Goal: Use online tool/utility: Utilize a website feature to perform a specific function

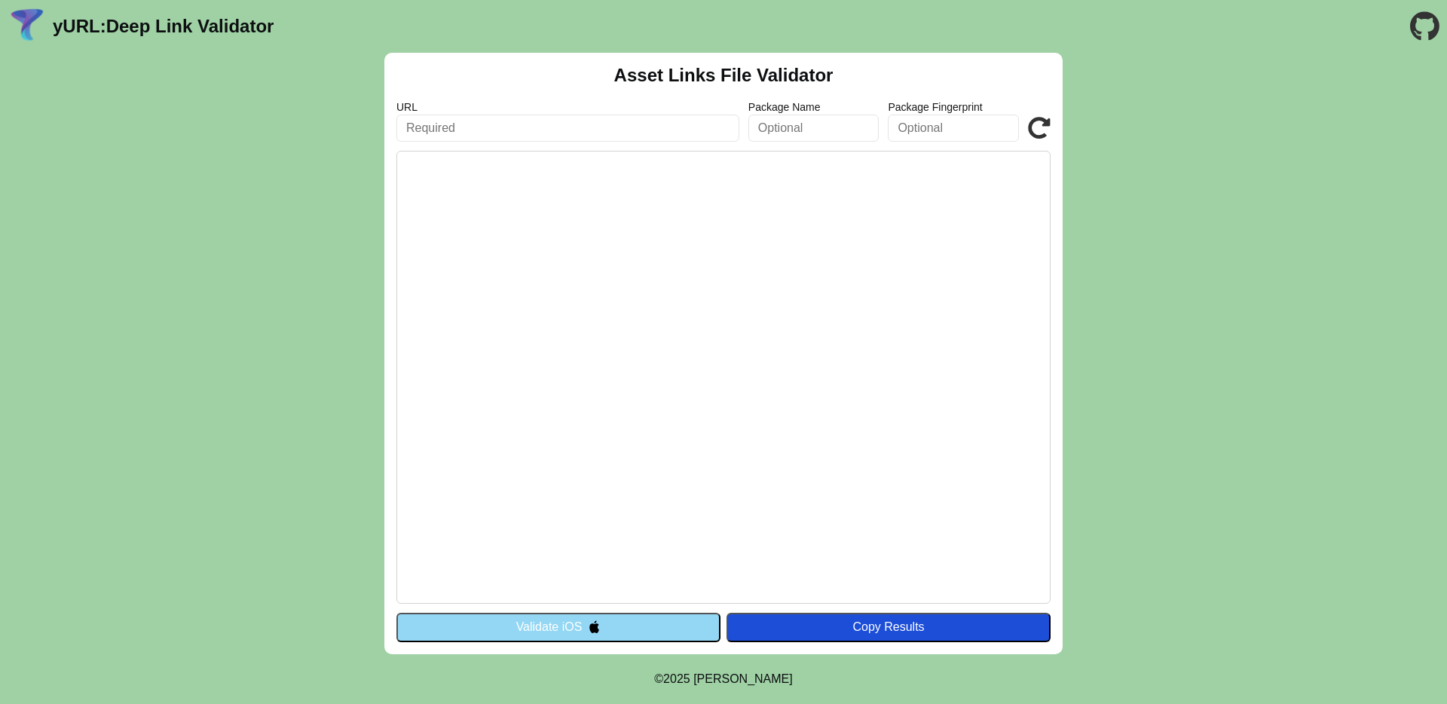
click at [523, 123] on input "text" at bounding box center [568, 128] width 343 height 27
type input "yalelaw.ngrok.app"
click at [683, 627] on button "Validate iOS" at bounding box center [559, 627] width 324 height 29
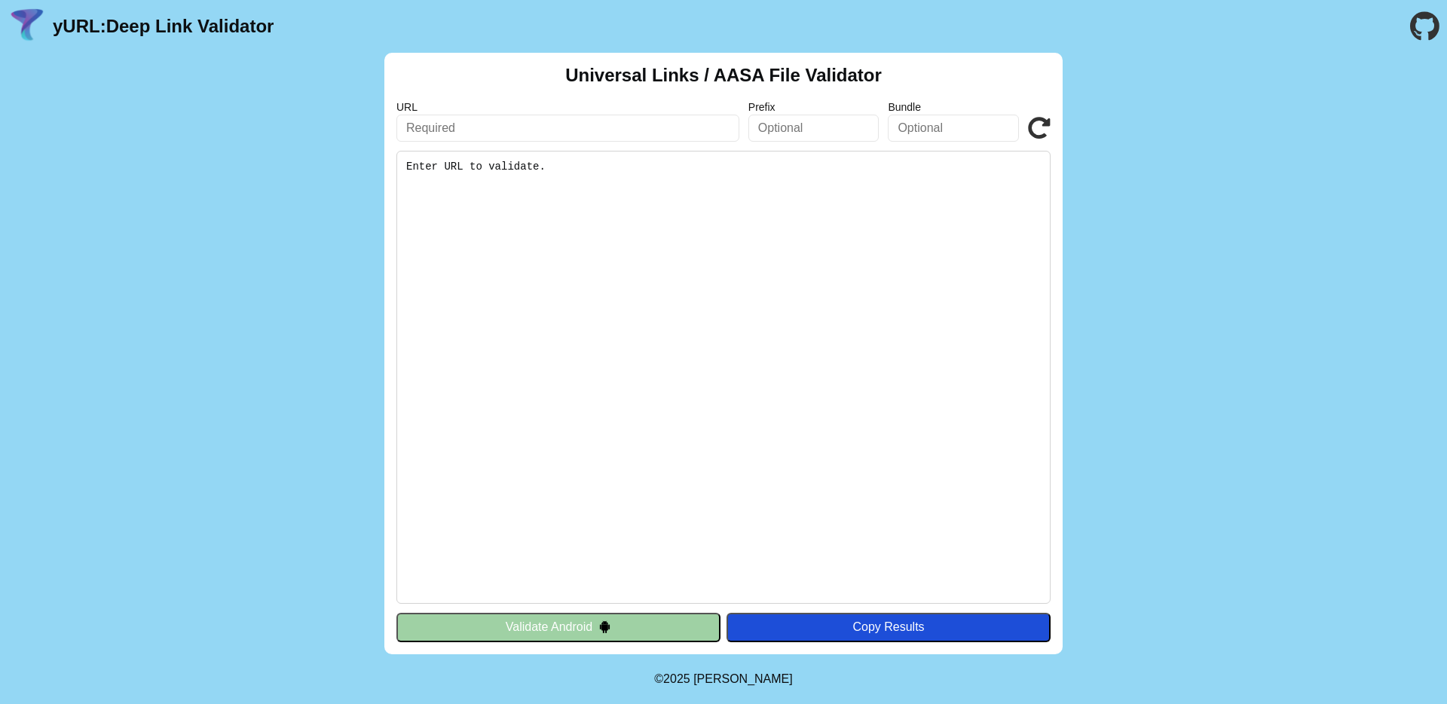
click at [525, 127] on input "text" at bounding box center [568, 128] width 343 height 27
type input "https://yalelaw.ngrok.app"
click at [1033, 124] on icon at bounding box center [1039, 128] width 23 height 23
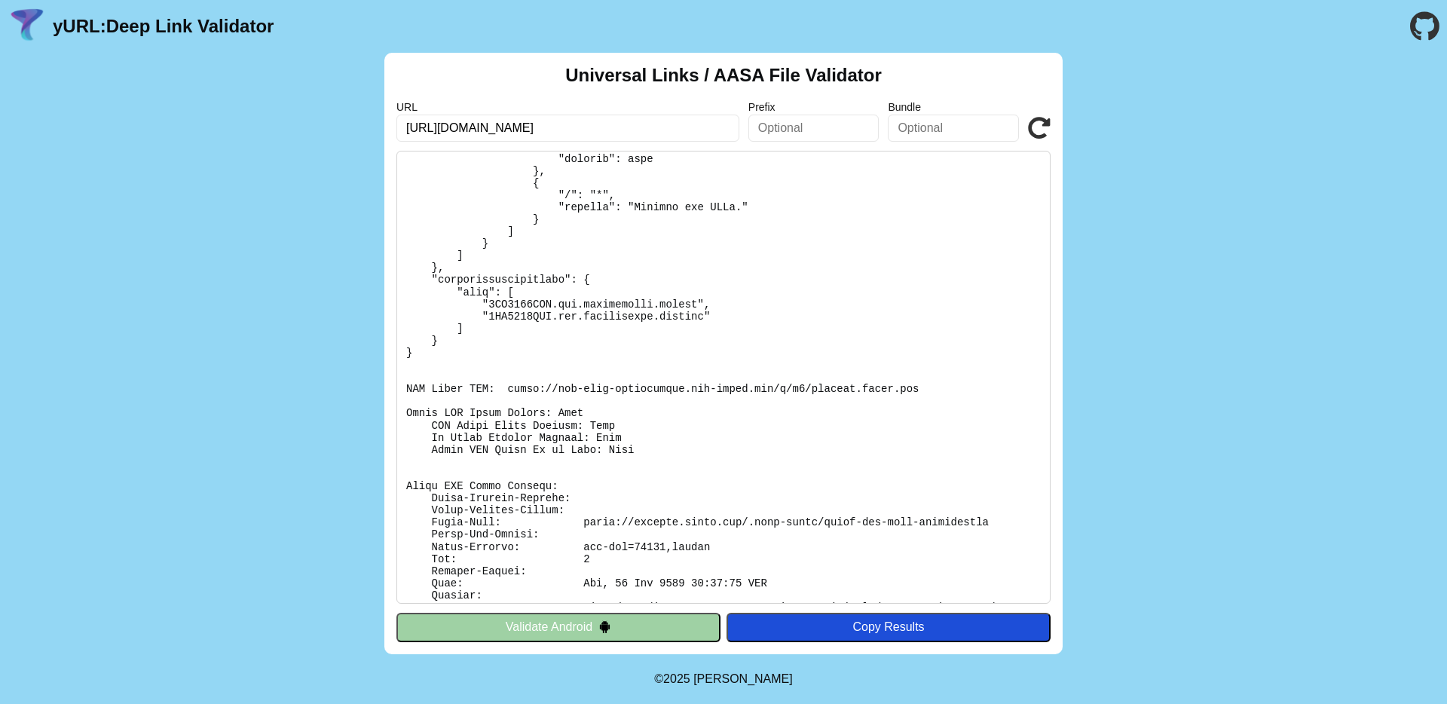
scroll to position [718, 0]
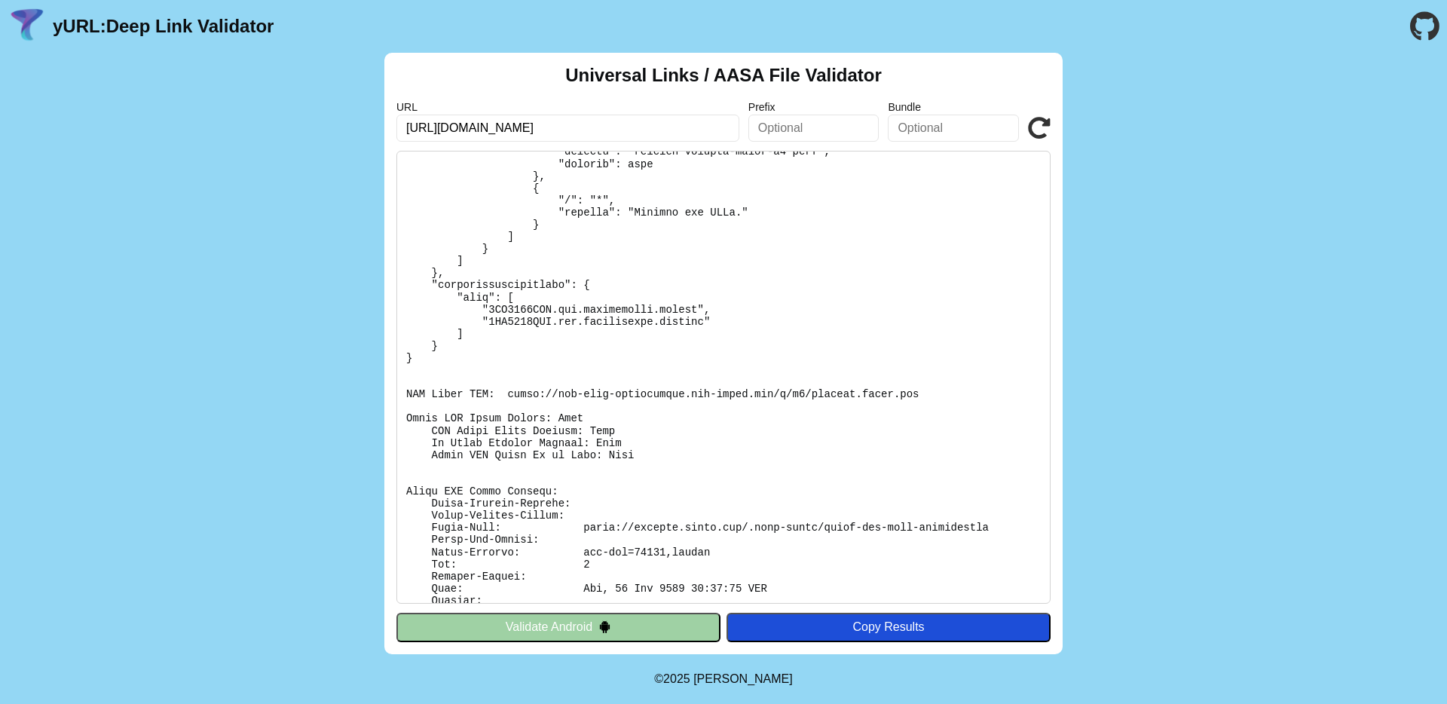
click at [531, 393] on pre at bounding box center [724, 377] width 654 height 453
drag, startPoint x: 531, startPoint y: 393, endPoint x: 903, endPoint y: 391, distance: 371.6
click at [903, 391] on pre at bounding box center [724, 377] width 654 height 453
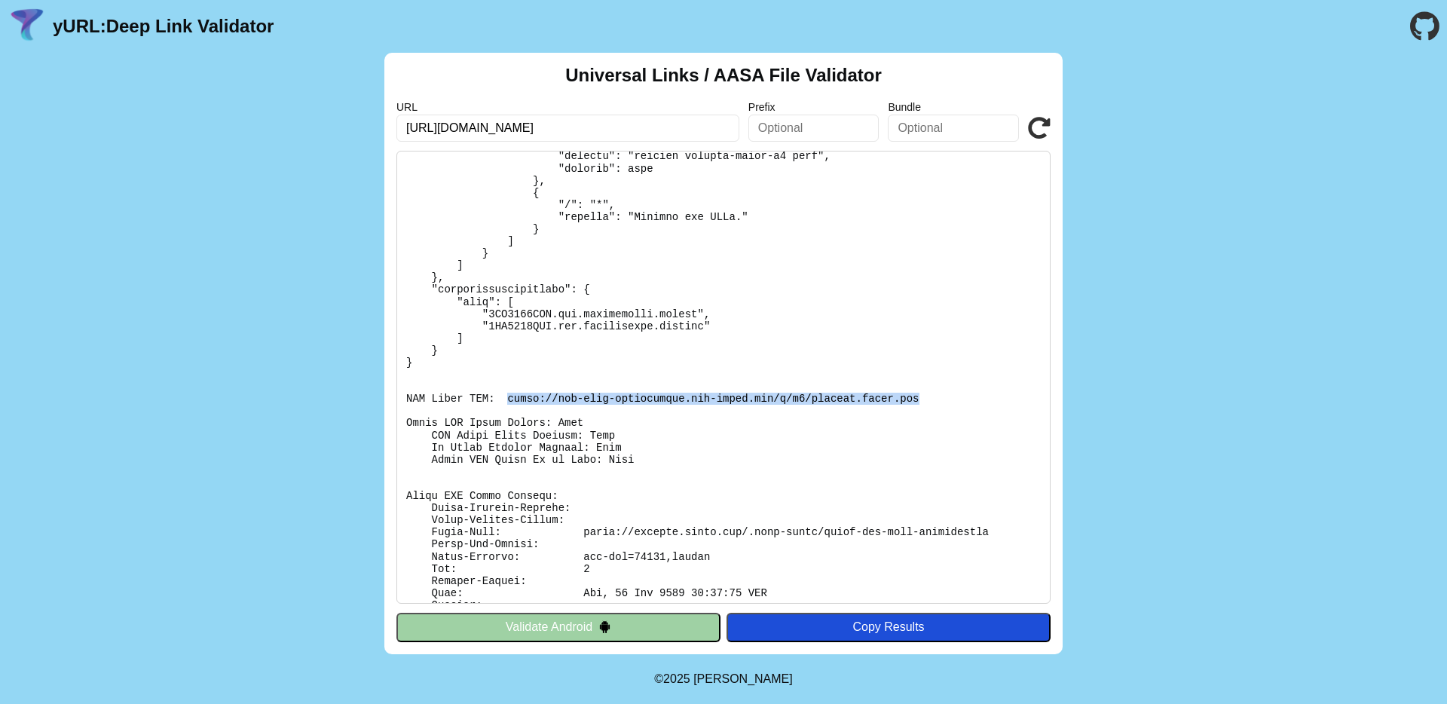
scroll to position [773, 0]
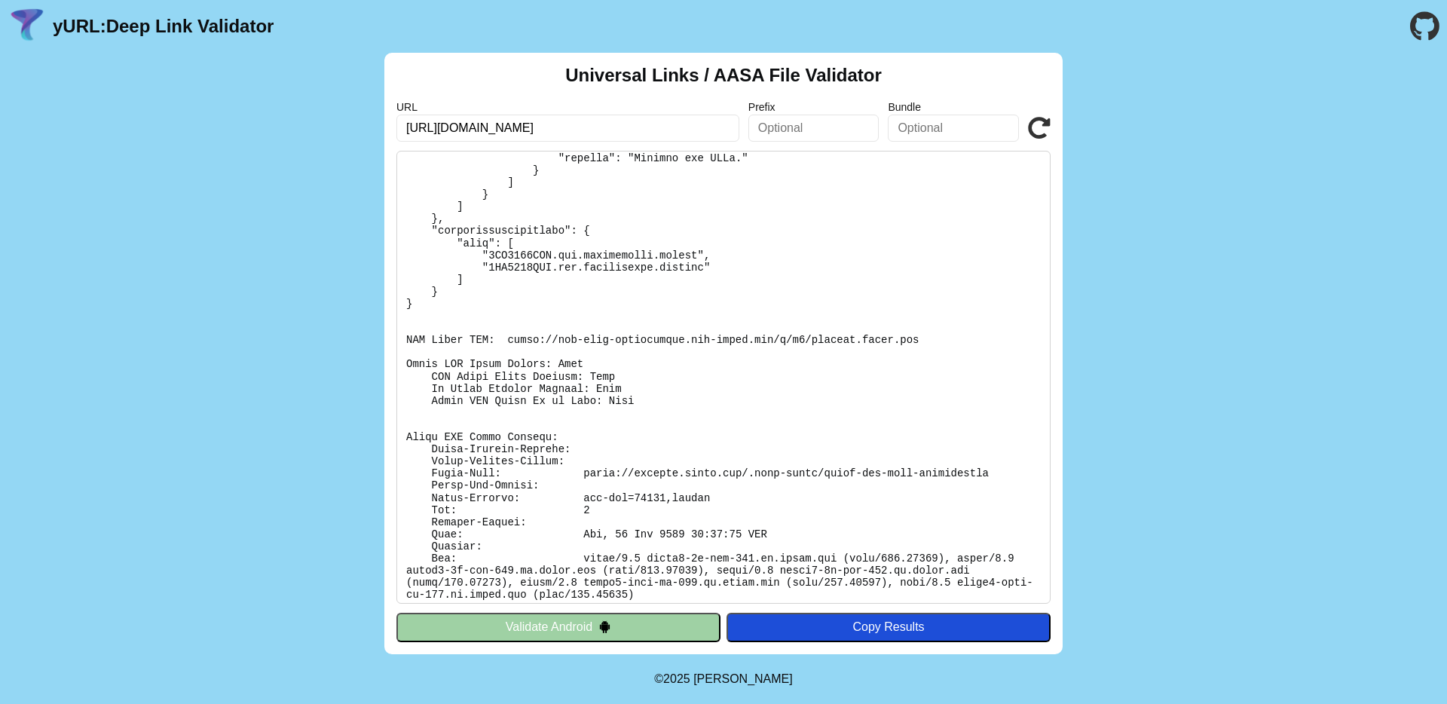
click at [717, 400] on pre at bounding box center [724, 377] width 654 height 453
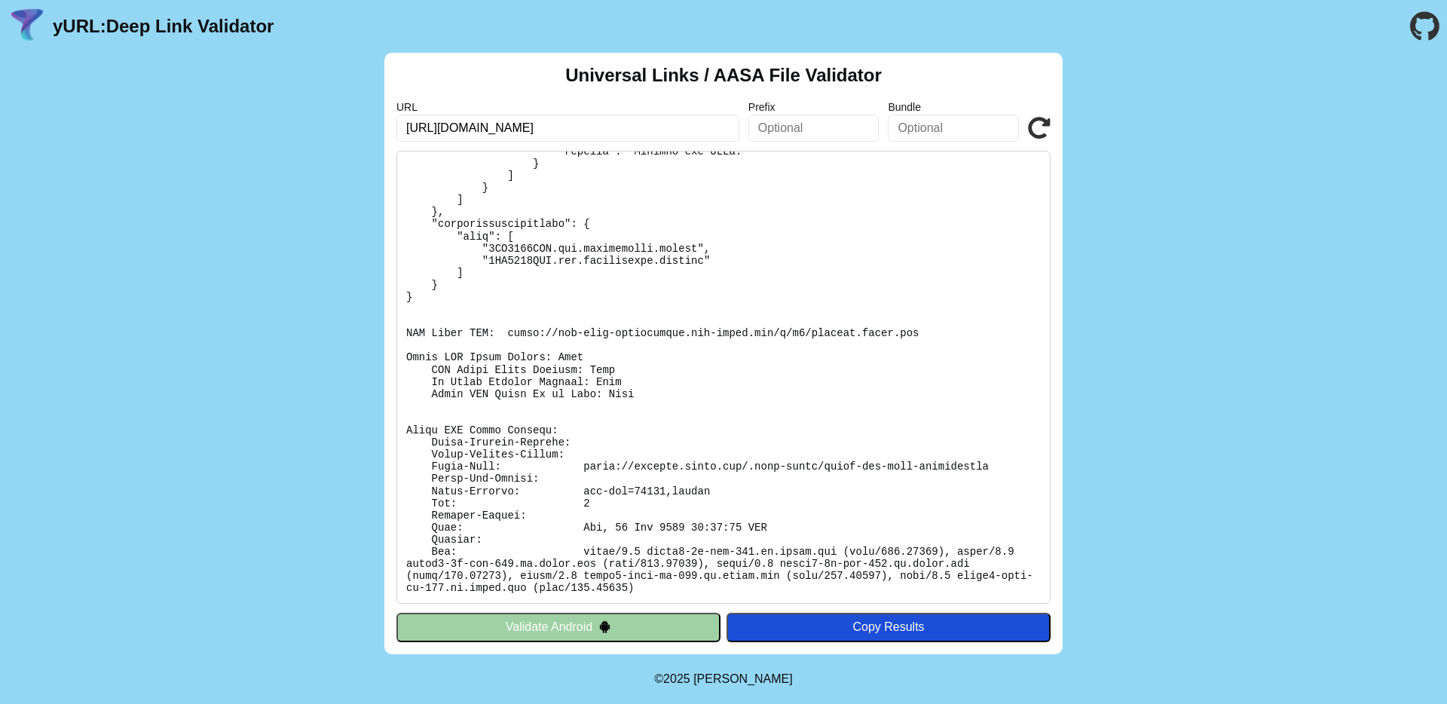
click at [662, 531] on pre at bounding box center [724, 377] width 654 height 453
click at [593, 529] on pre at bounding box center [724, 377] width 654 height 453
drag, startPoint x: 593, startPoint y: 529, endPoint x: 786, endPoint y: 530, distance: 193.0
click at [787, 531] on pre at bounding box center [724, 377] width 654 height 453
click at [593, 527] on pre at bounding box center [724, 377] width 654 height 453
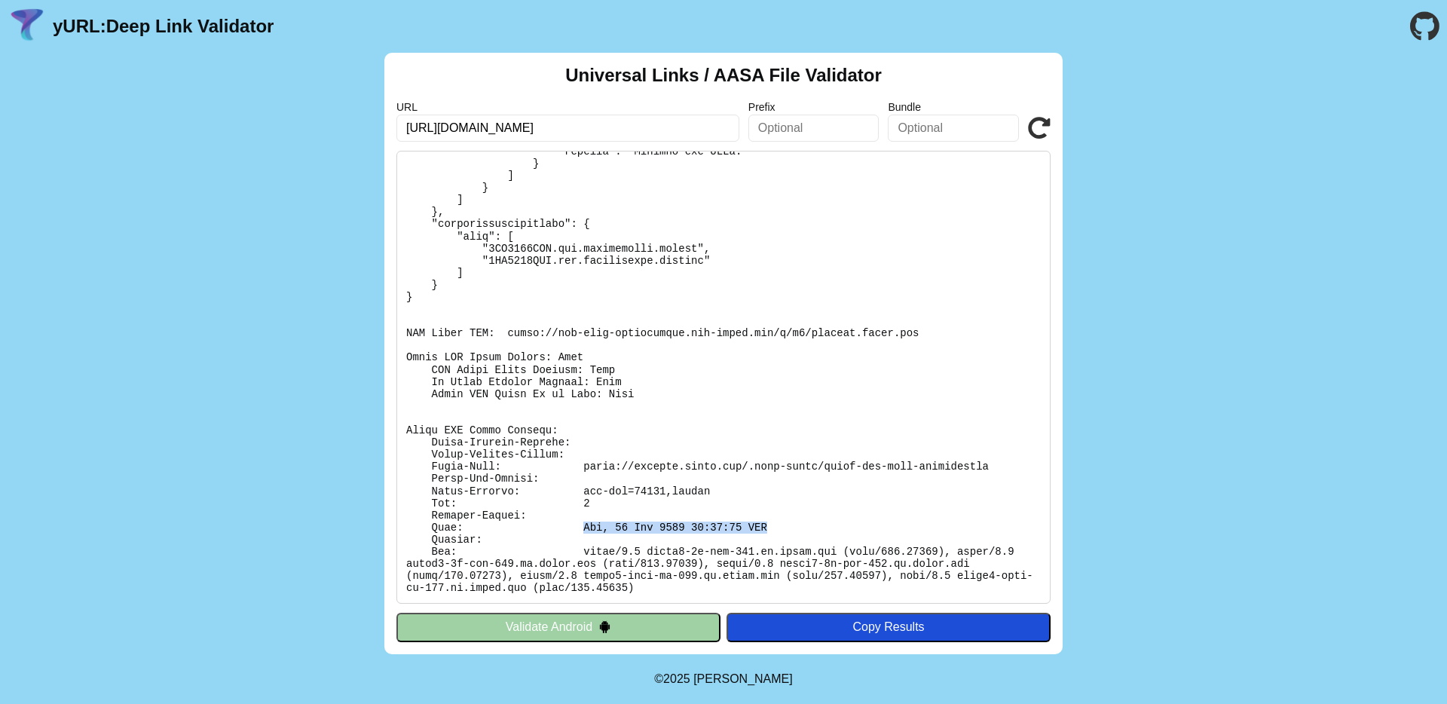
drag, startPoint x: 593, startPoint y: 527, endPoint x: 764, endPoint y: 529, distance: 171.1
click at [764, 529] on pre at bounding box center [724, 377] width 654 height 453
copy pre "Tue, 09 Sep 2025 12:37:01 GMT"
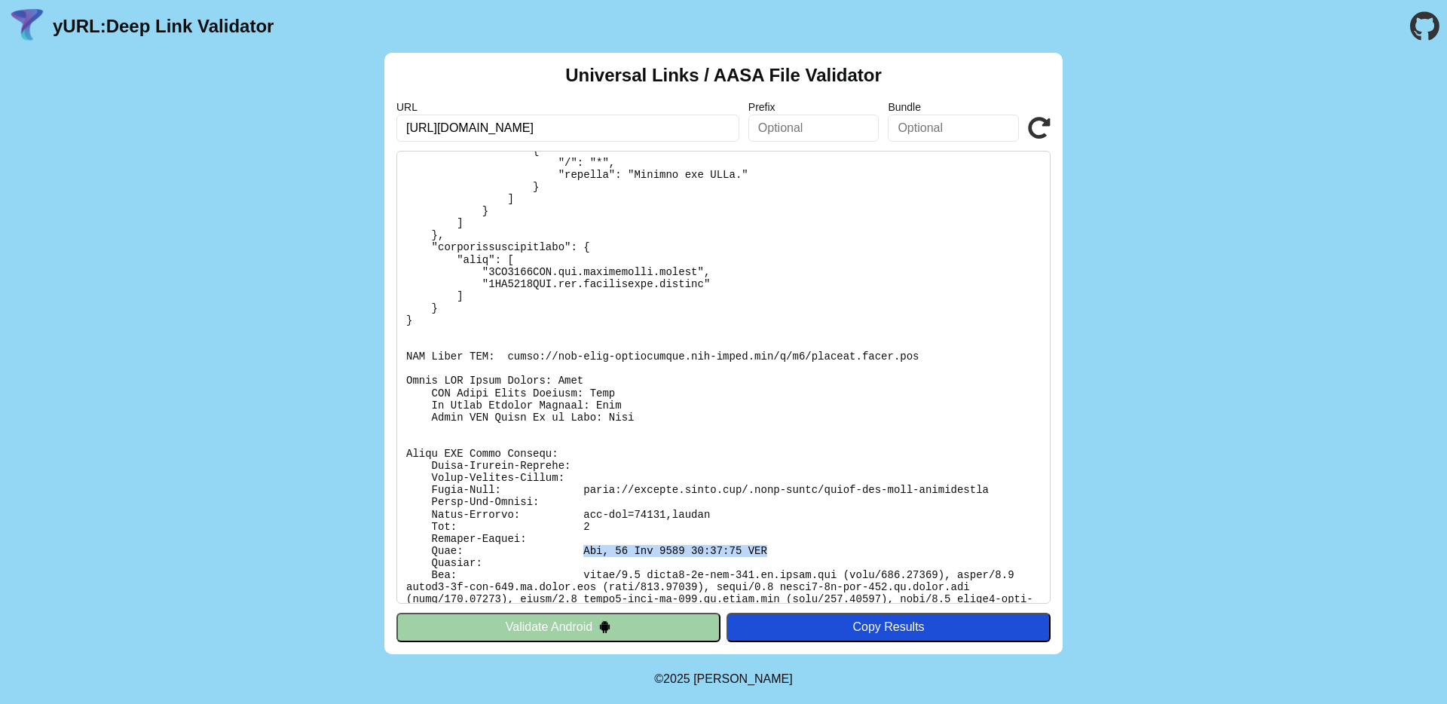
scroll to position [752, 0]
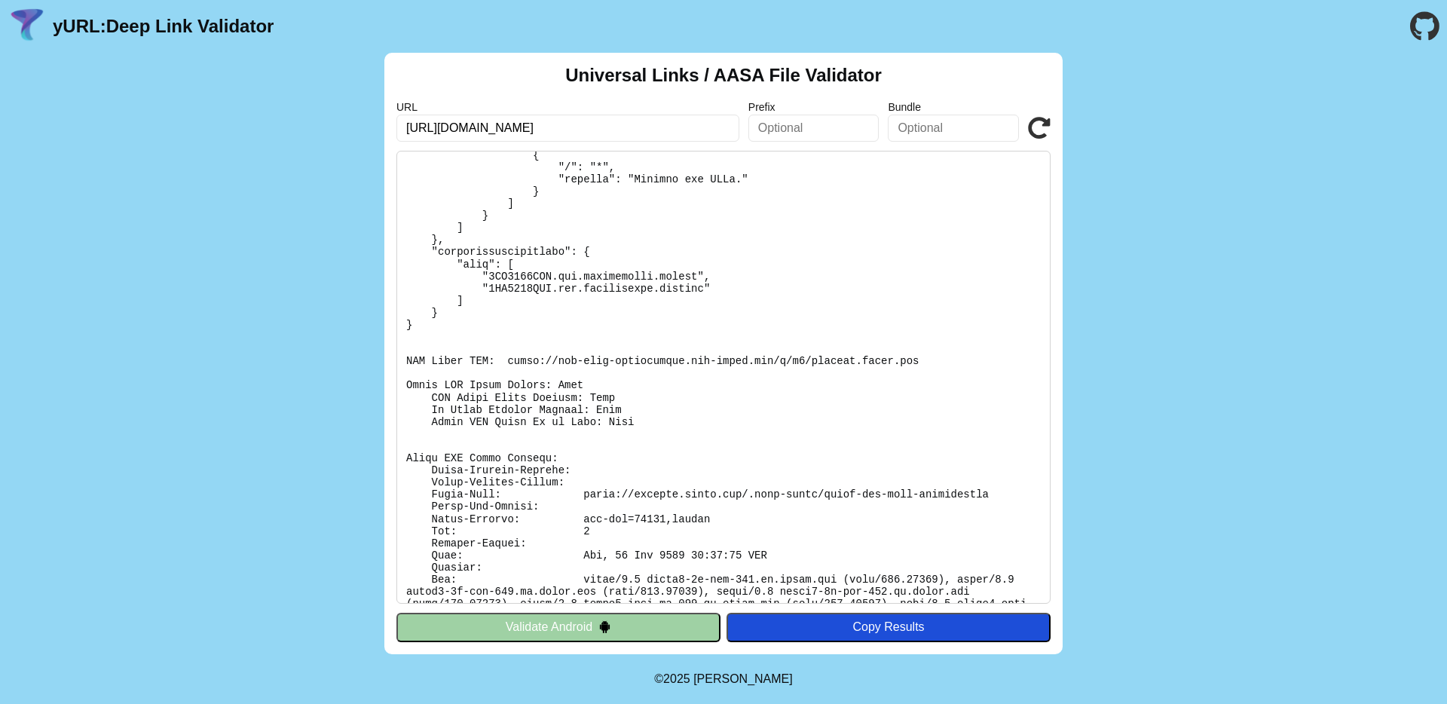
click at [642, 516] on pre at bounding box center [724, 377] width 654 height 453
click at [581, 521] on pre at bounding box center [724, 377] width 654 height 453
drag, startPoint x: 581, startPoint y: 521, endPoint x: 640, endPoint y: 522, distance: 58.8
click at [640, 522] on pre at bounding box center [724, 377] width 654 height 453
copy pre "max-age=21600"
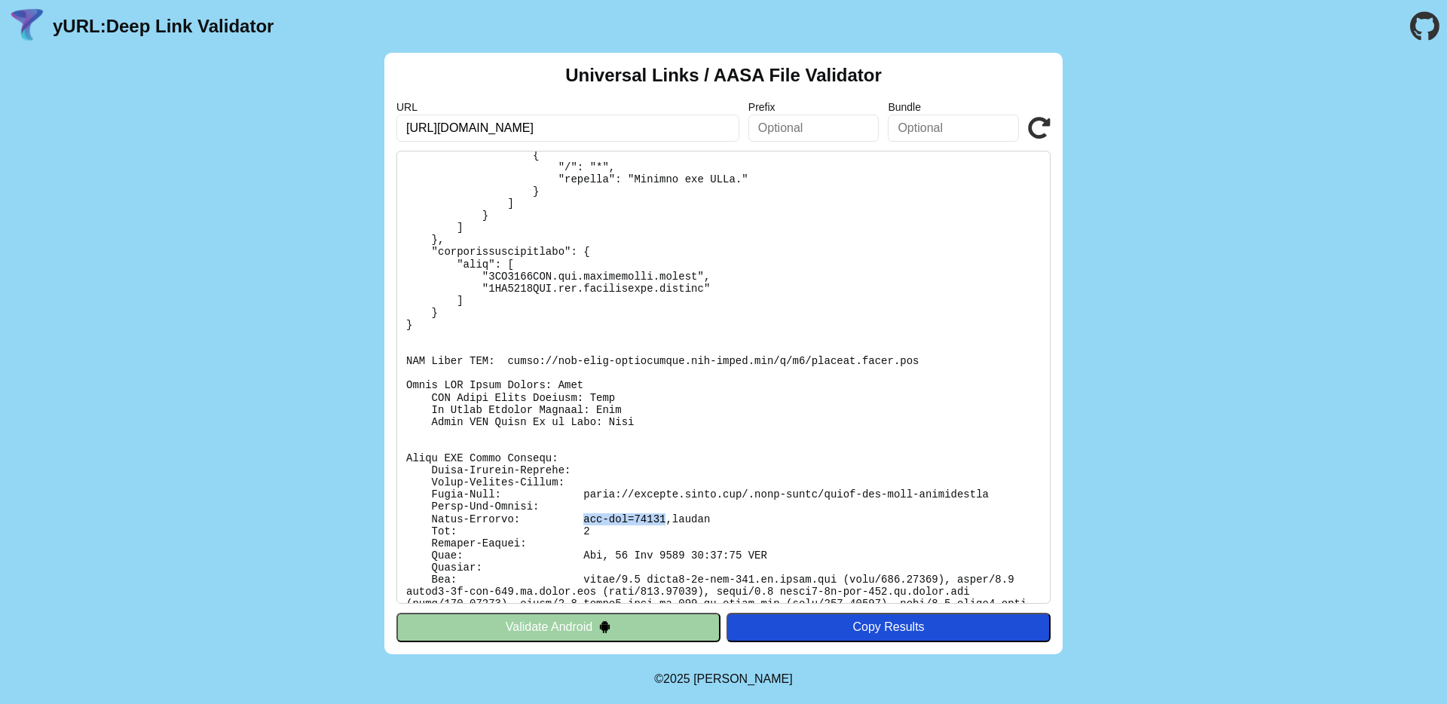
click at [649, 519] on pre at bounding box center [724, 377] width 654 height 453
drag, startPoint x: 635, startPoint y: 519, endPoint x: 668, endPoint y: 521, distance: 33.2
click at [668, 521] on pre at bounding box center [724, 377] width 654 height 453
copy pre "21600"
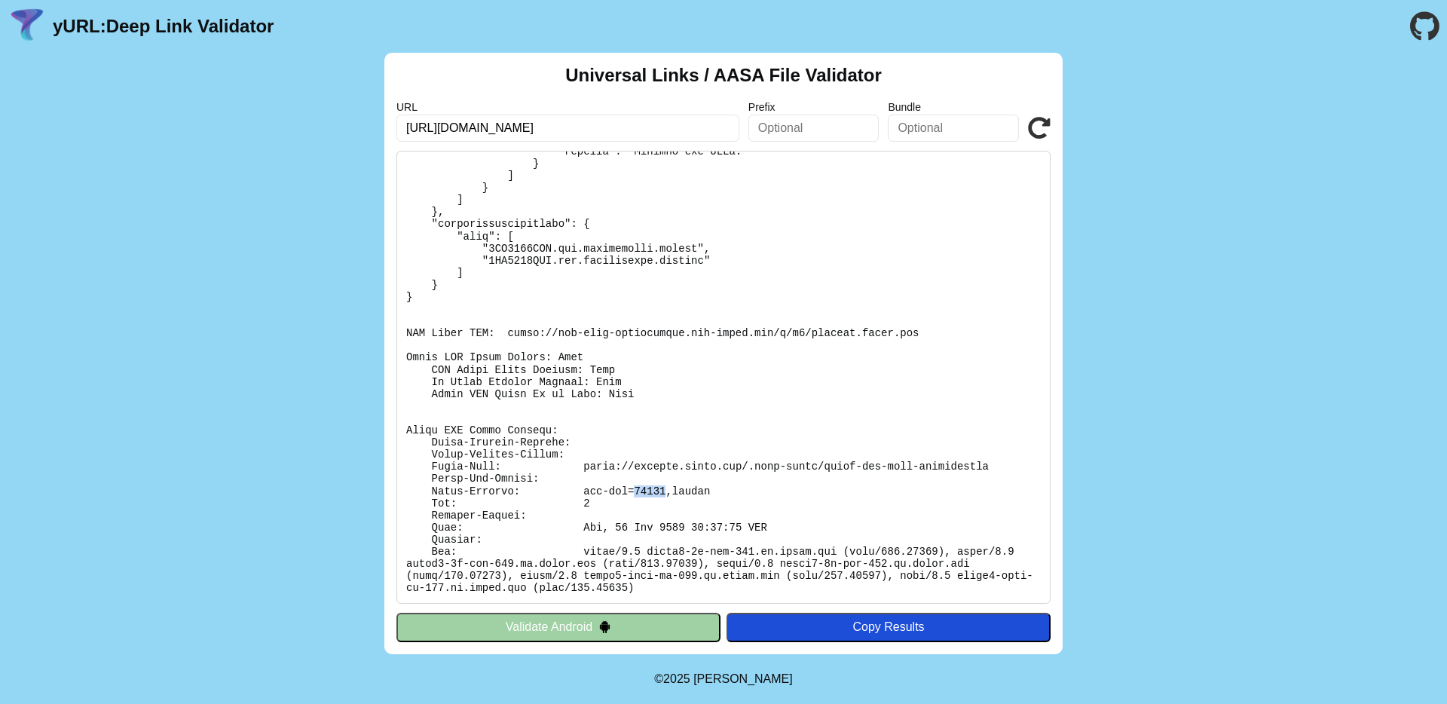
click at [1043, 129] on icon at bounding box center [1039, 128] width 23 height 23
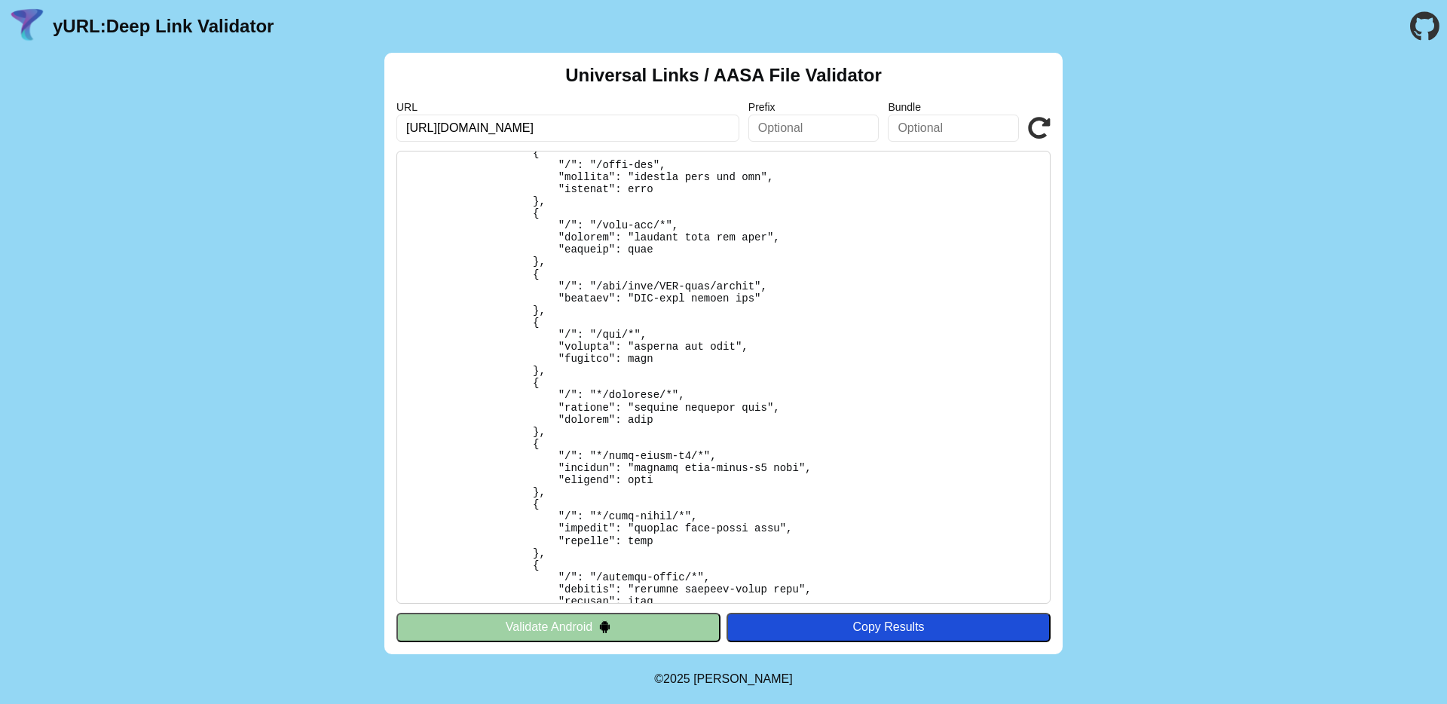
scroll to position [223, 0]
drag, startPoint x: 596, startPoint y: 283, endPoint x: 756, endPoint y: 283, distance: 159.8
click at [757, 284] on pre at bounding box center [724, 377] width 654 height 453
copy pre "/api/auth/NUS-usso/verify"
click at [802, 115] on input "text" at bounding box center [814, 128] width 131 height 27
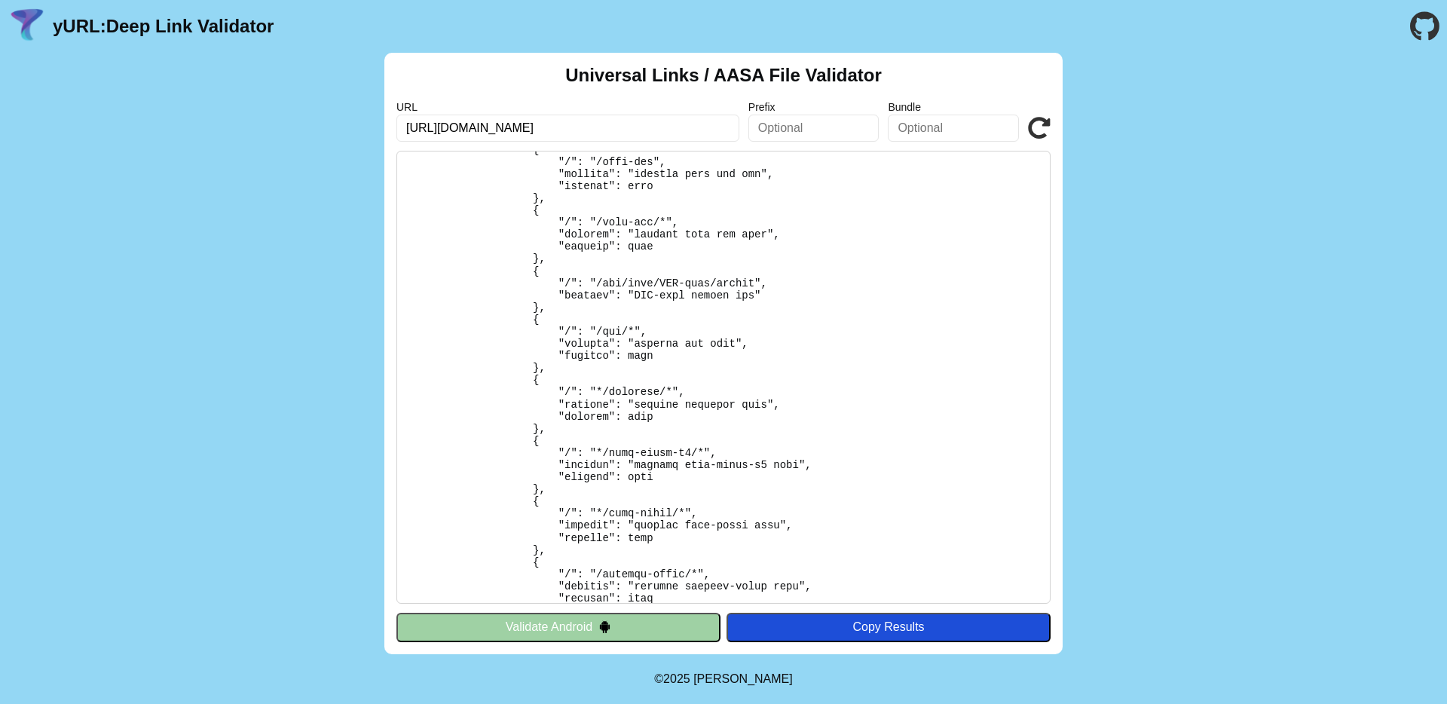
paste input "/api/auth/NUS-usso/verify"
type input "/api/auth/NUS-usso/verify"
click at [1044, 122] on icon at bounding box center [1039, 128] width 23 height 23
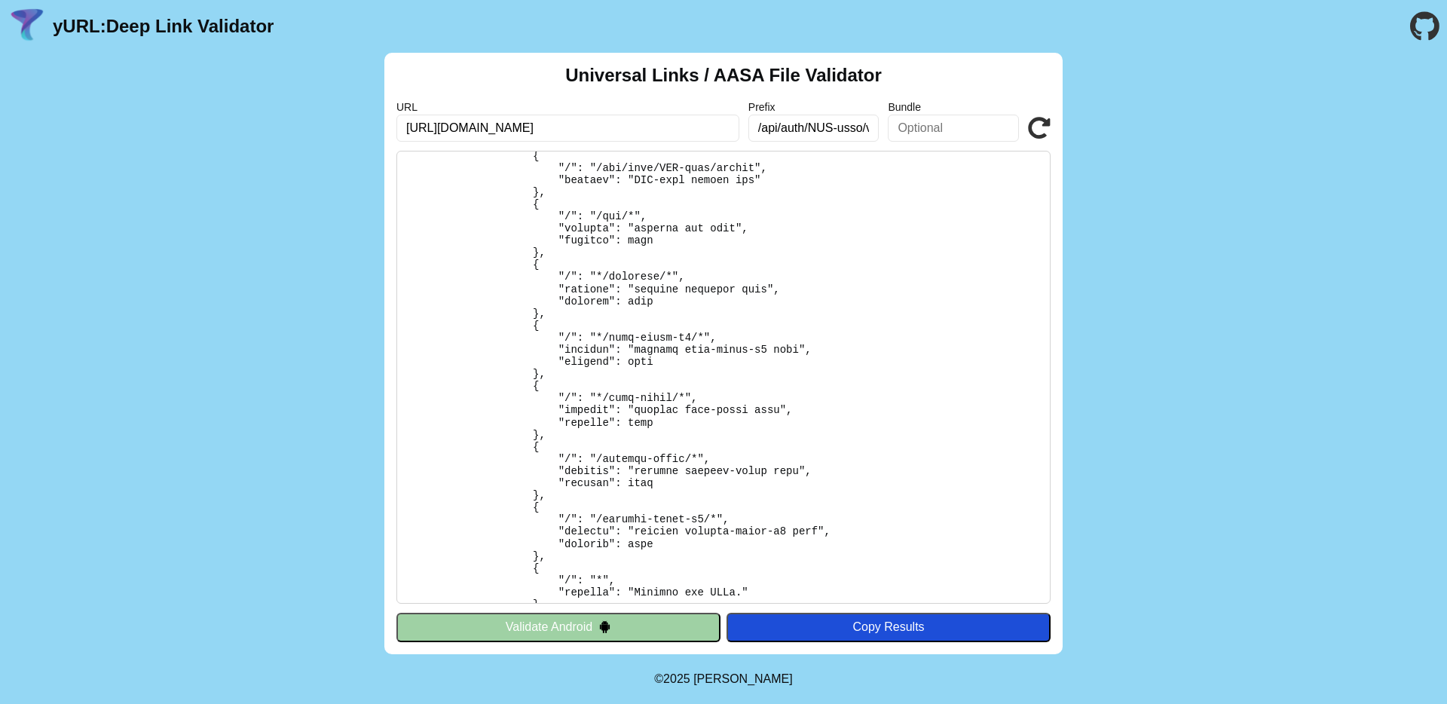
scroll to position [450, 0]
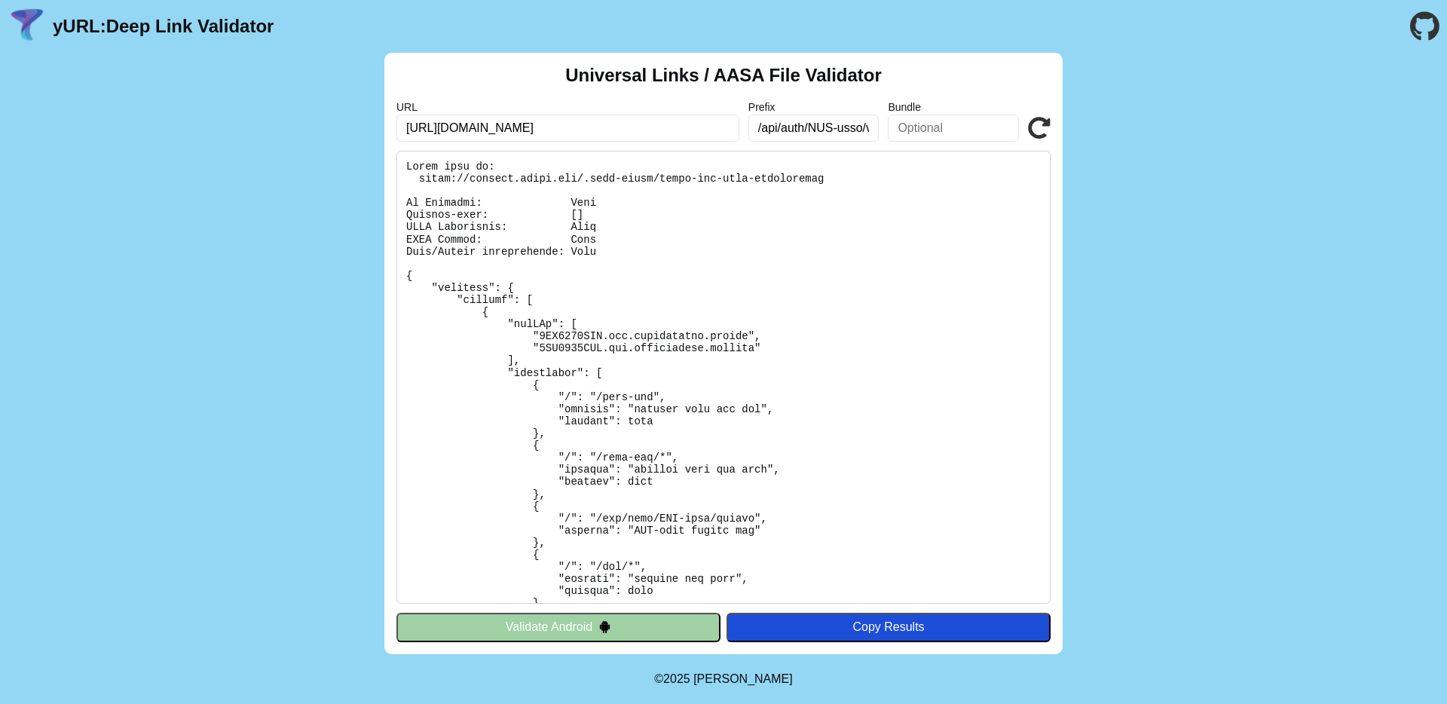
click at [813, 103] on label "Prefix" at bounding box center [814, 107] width 131 height 12
click at [811, 106] on label "Prefix" at bounding box center [814, 107] width 131 height 12
click at [794, 125] on input "/api/auth/NUS-usso/verify" at bounding box center [814, 128] width 131 height 27
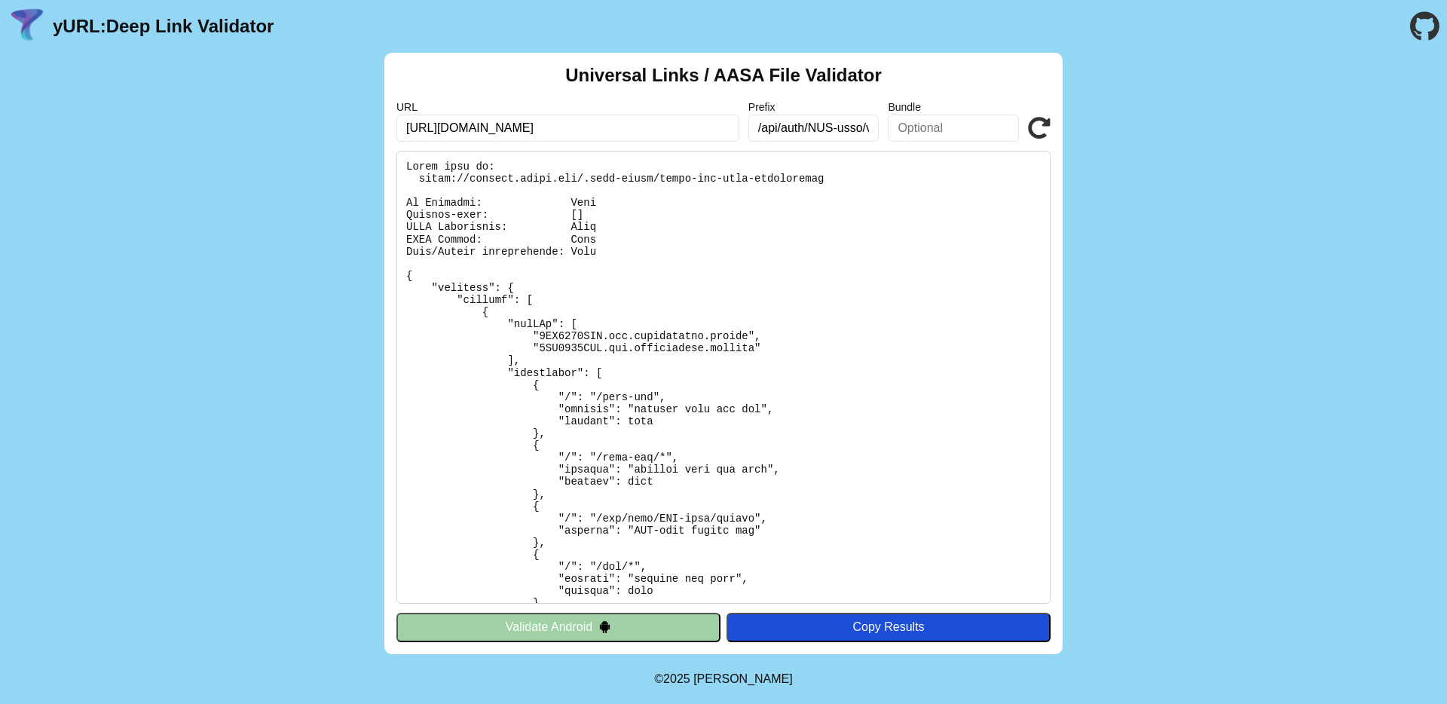
click at [794, 125] on input "/api/auth/NUS-usso/verify" at bounding box center [814, 128] width 131 height 27
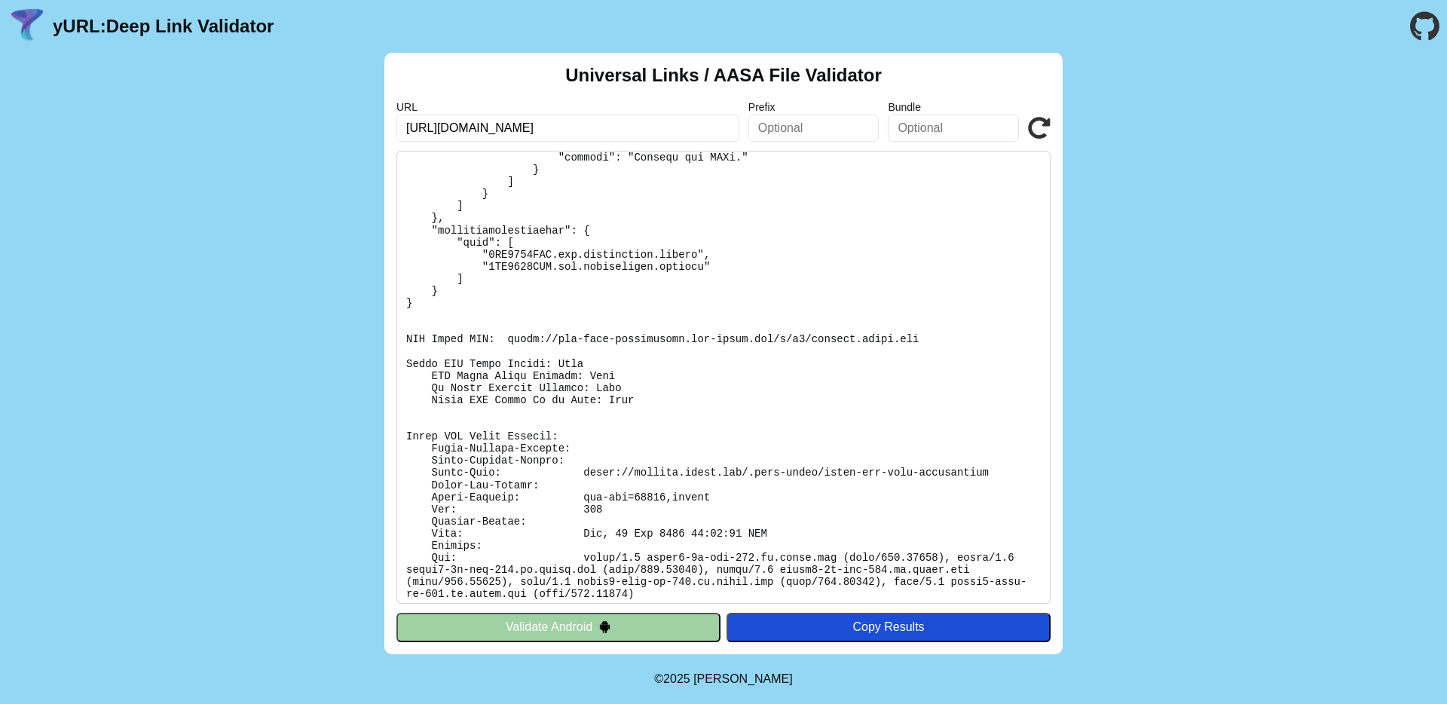
scroll to position [792, 0]
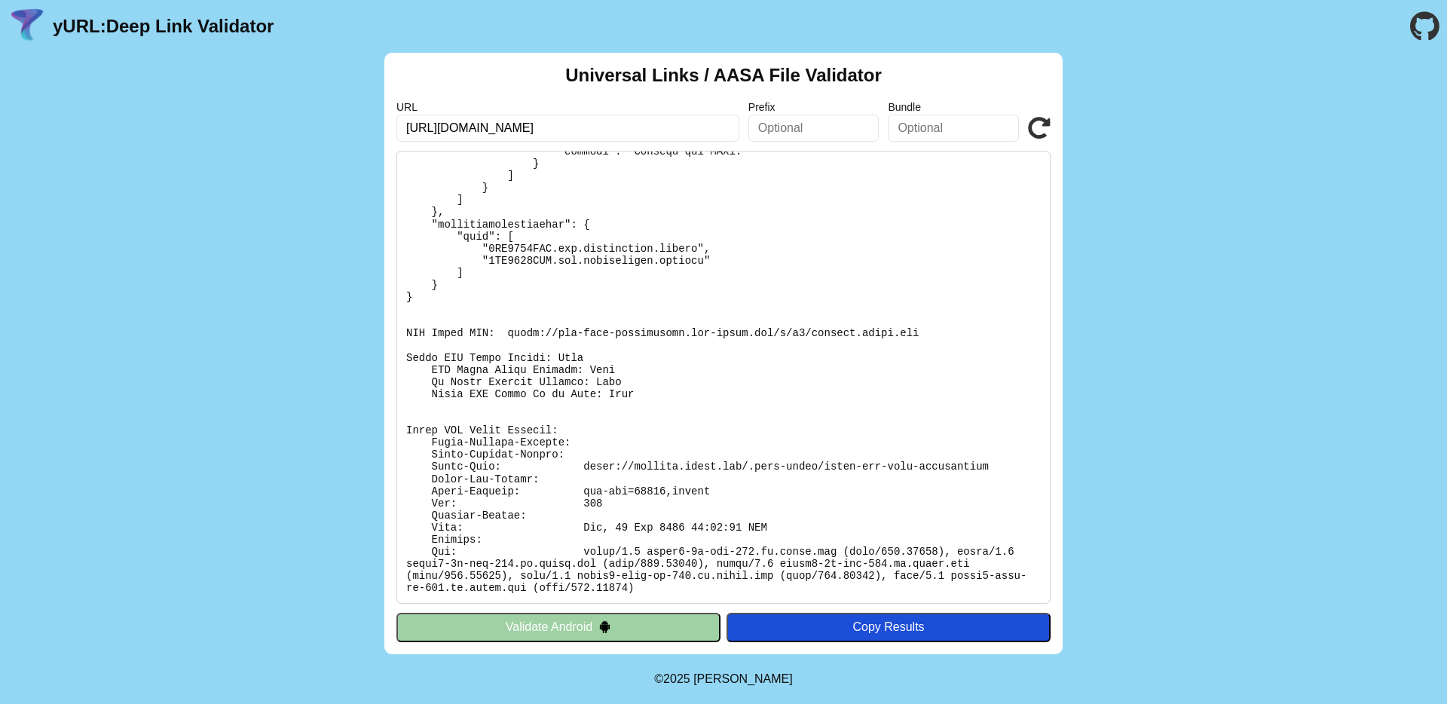
click at [815, 123] on input "text" at bounding box center [814, 128] width 131 height 27
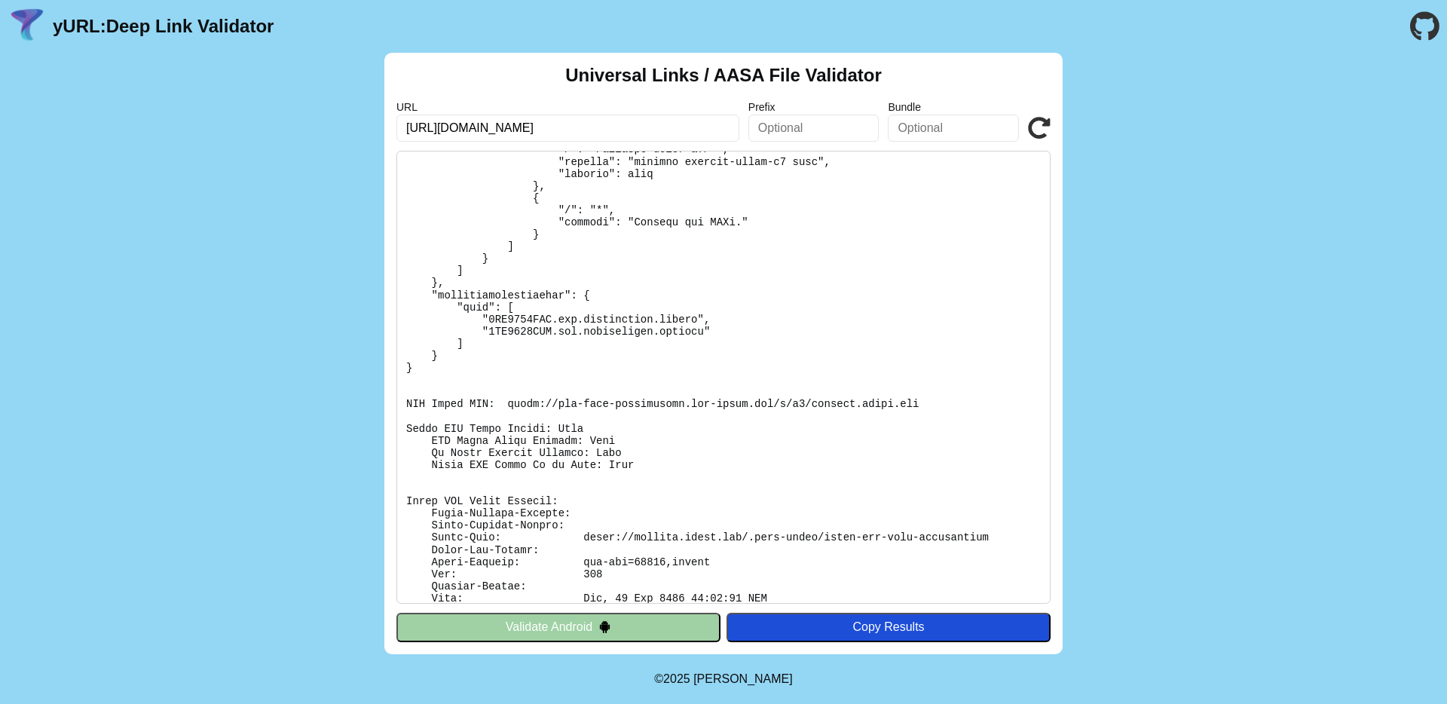
scroll to position [716, 0]
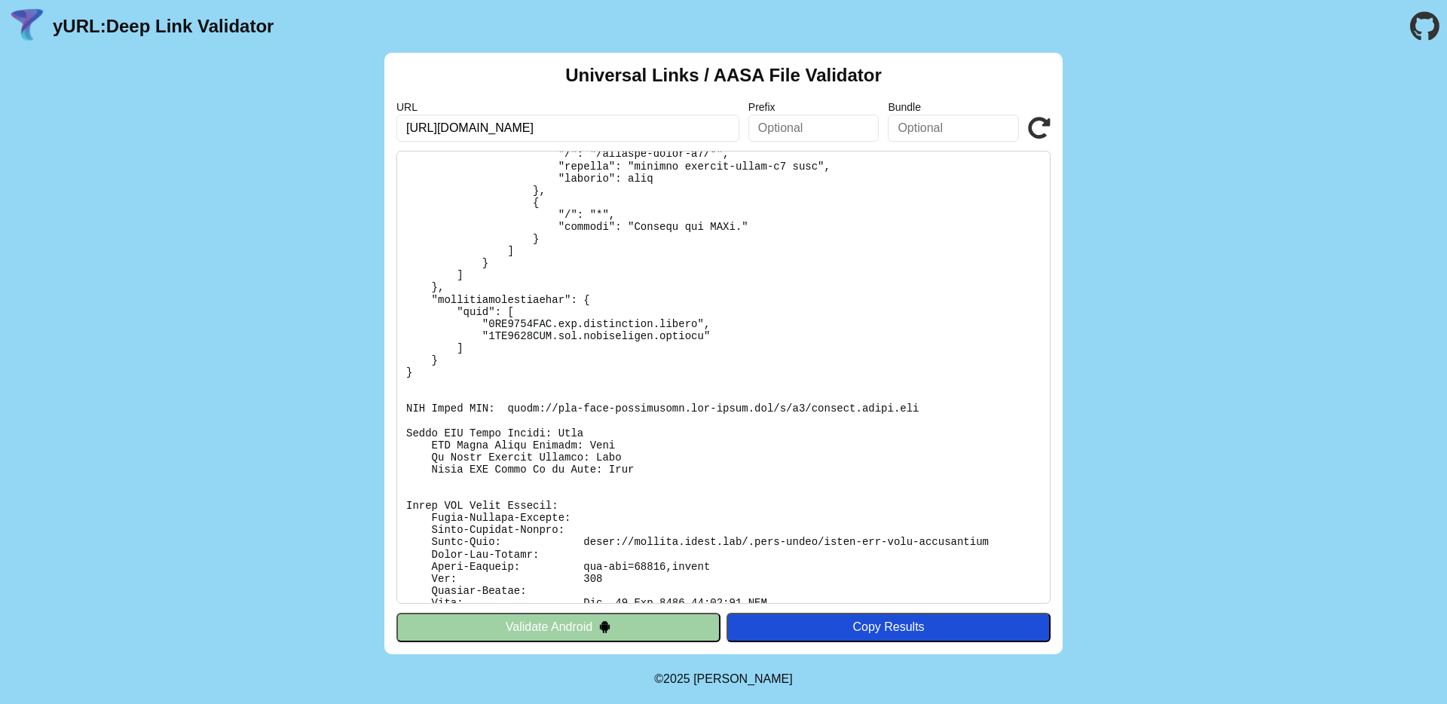
paste input "/api/auth/NUS-usso/verify"
type input "/api/auth/NUS-usso/verify"
click at [519, 333] on pre at bounding box center [724, 377] width 654 height 453
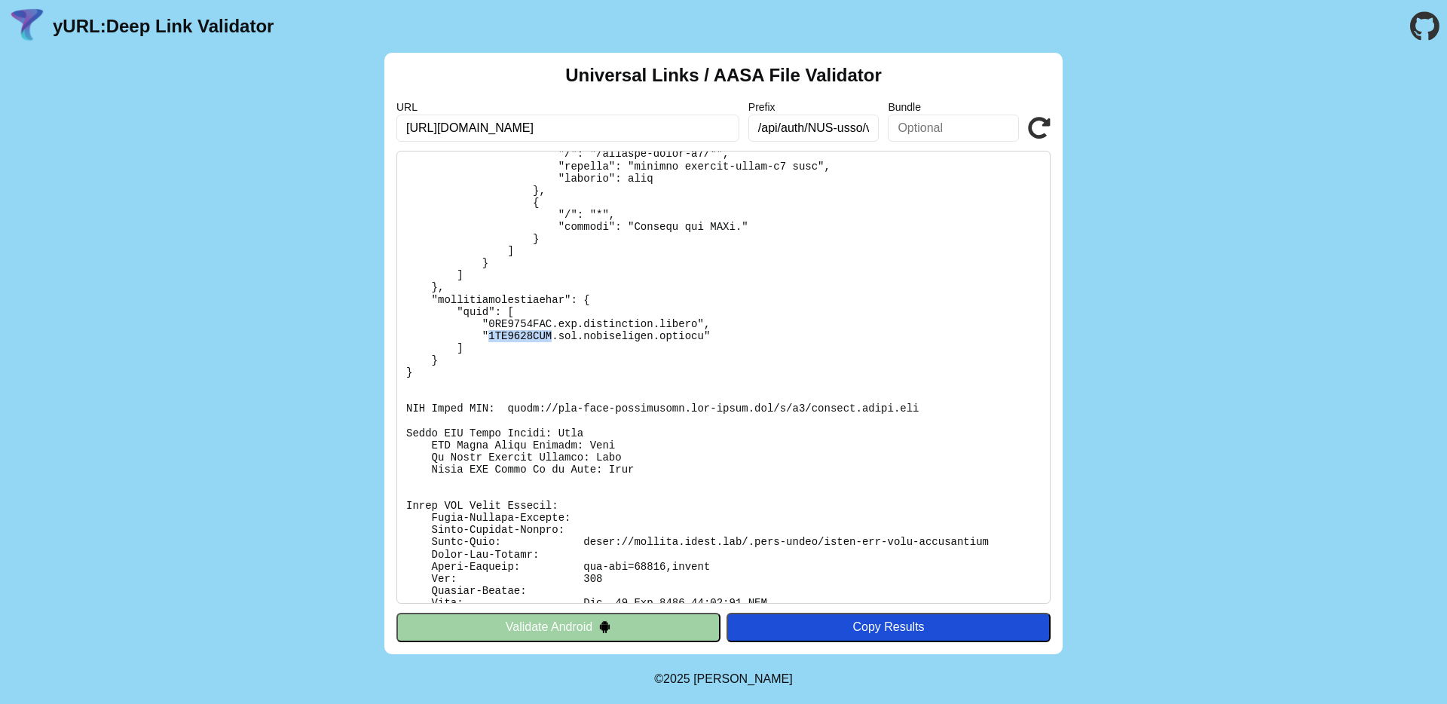
copy pre "7HJ9489RRX"
click at [929, 127] on input "text" at bounding box center [953, 128] width 131 height 27
paste input "7HJ9489RRX"
type input "7HJ9489RRX"
click at [1046, 128] on icon at bounding box center [1039, 128] width 23 height 23
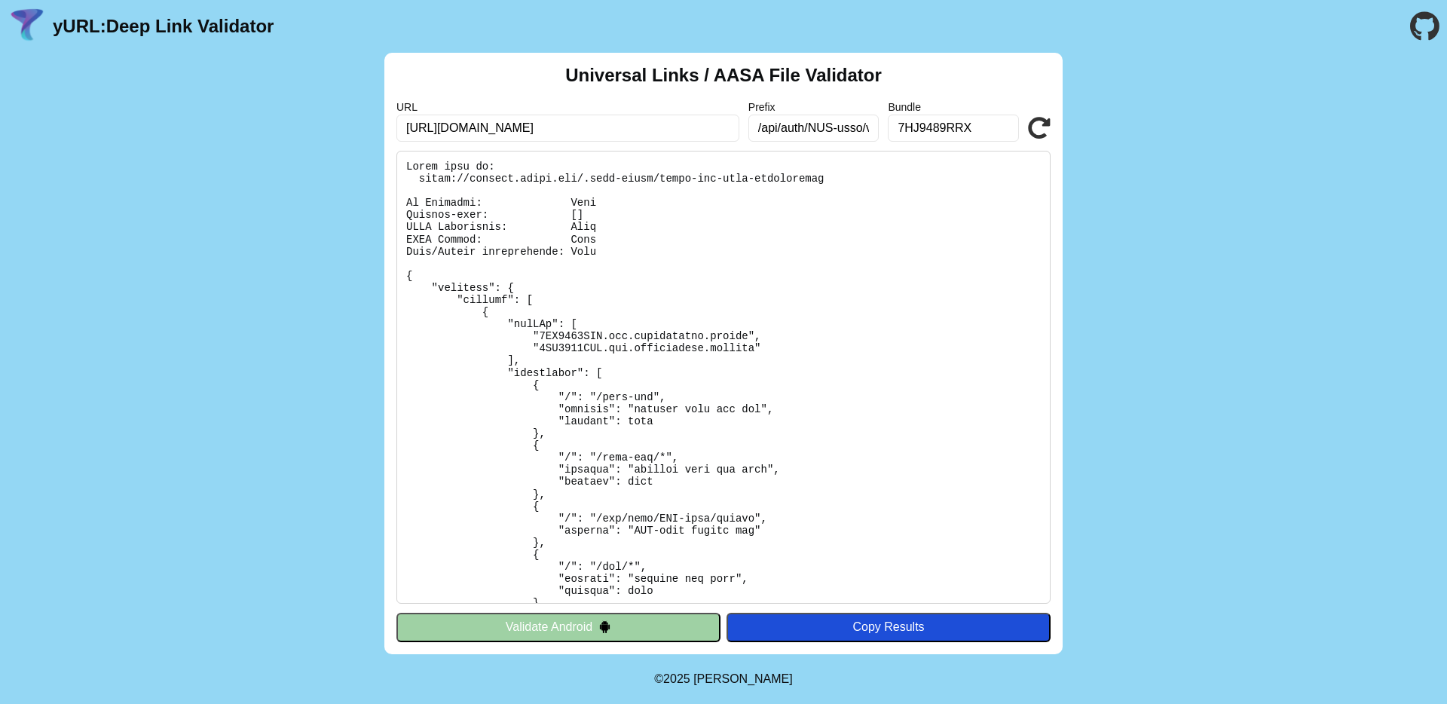
click at [723, 77] on h2 "Universal Links / AASA File Validator" at bounding box center [723, 75] width 317 height 21
copy h2 "AASA"
